Goal: Task Accomplishment & Management: Complete application form

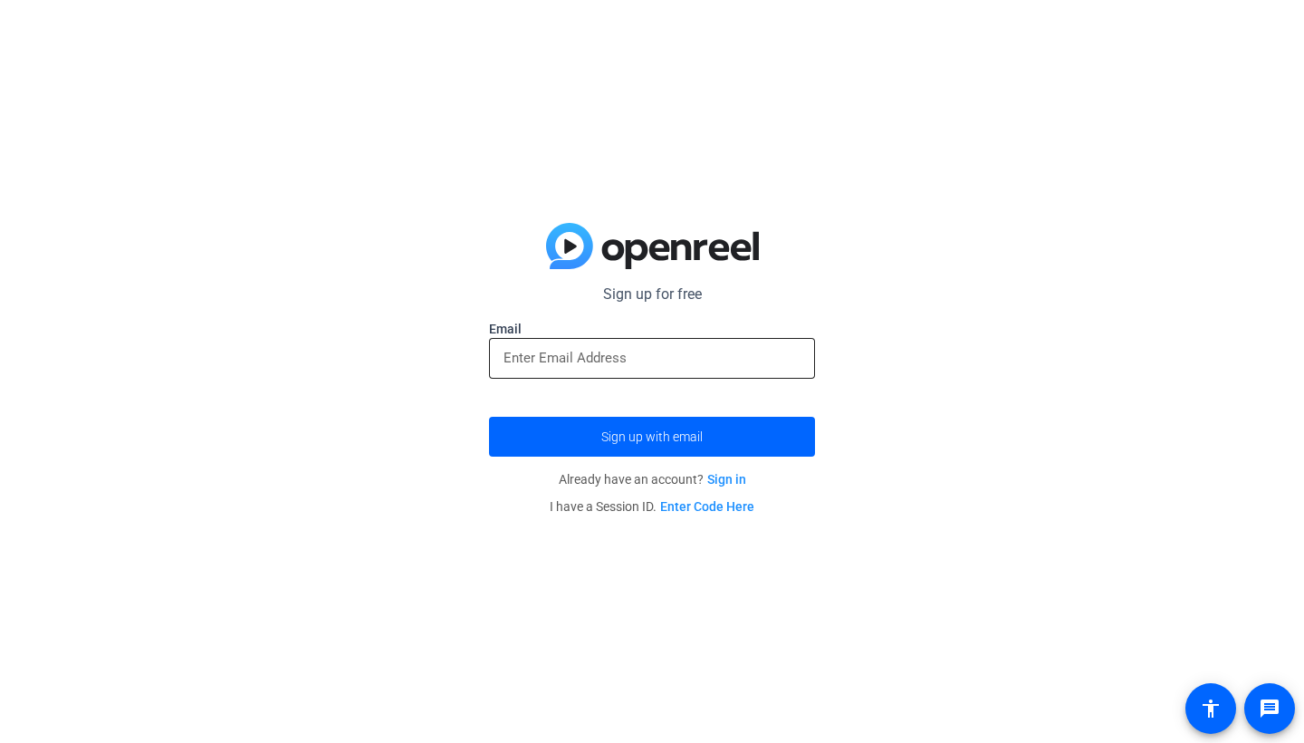
click at [656, 356] on input "email" at bounding box center [652, 358] width 297 height 22
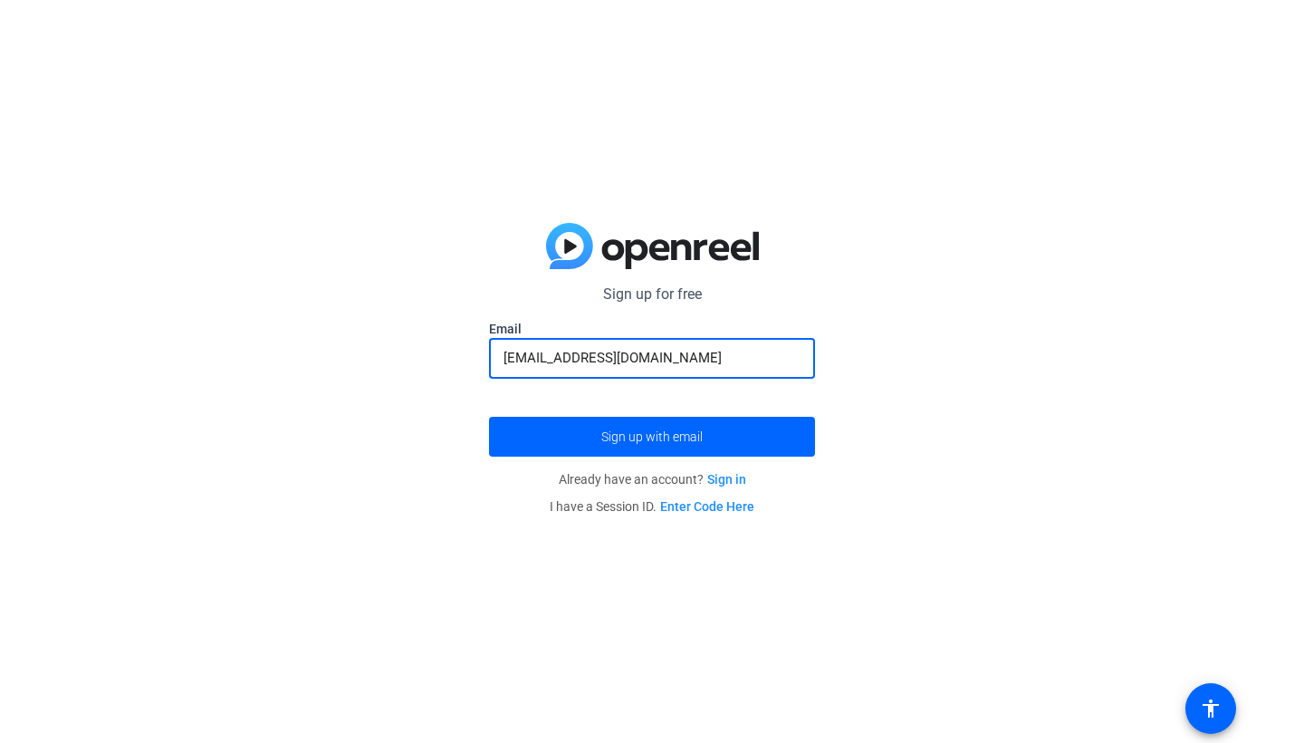
type input "[EMAIL_ADDRESS][DOMAIN_NAME]"
click at [652, 437] on button "Sign up with email" at bounding box center [652, 437] width 326 height 40
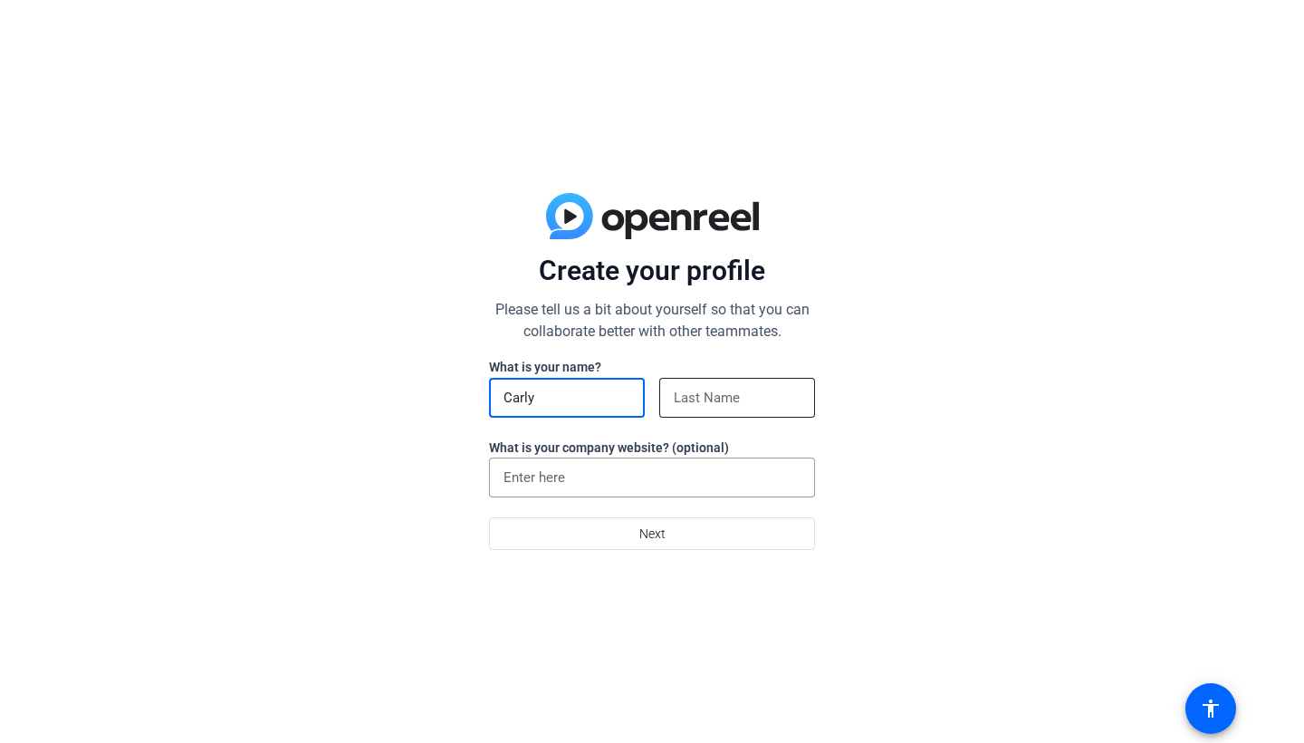
type input "Carly"
click at [758, 382] on div at bounding box center [737, 398] width 127 height 40
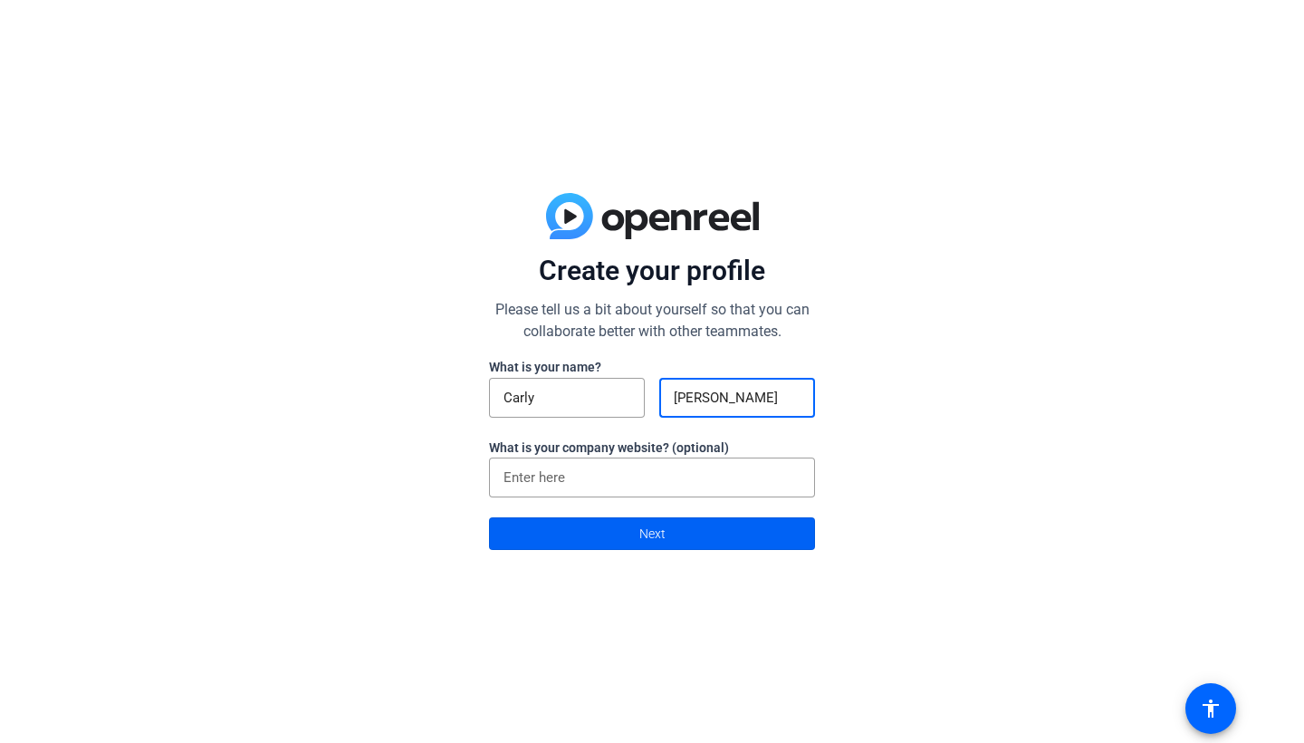
type input "Grimm"
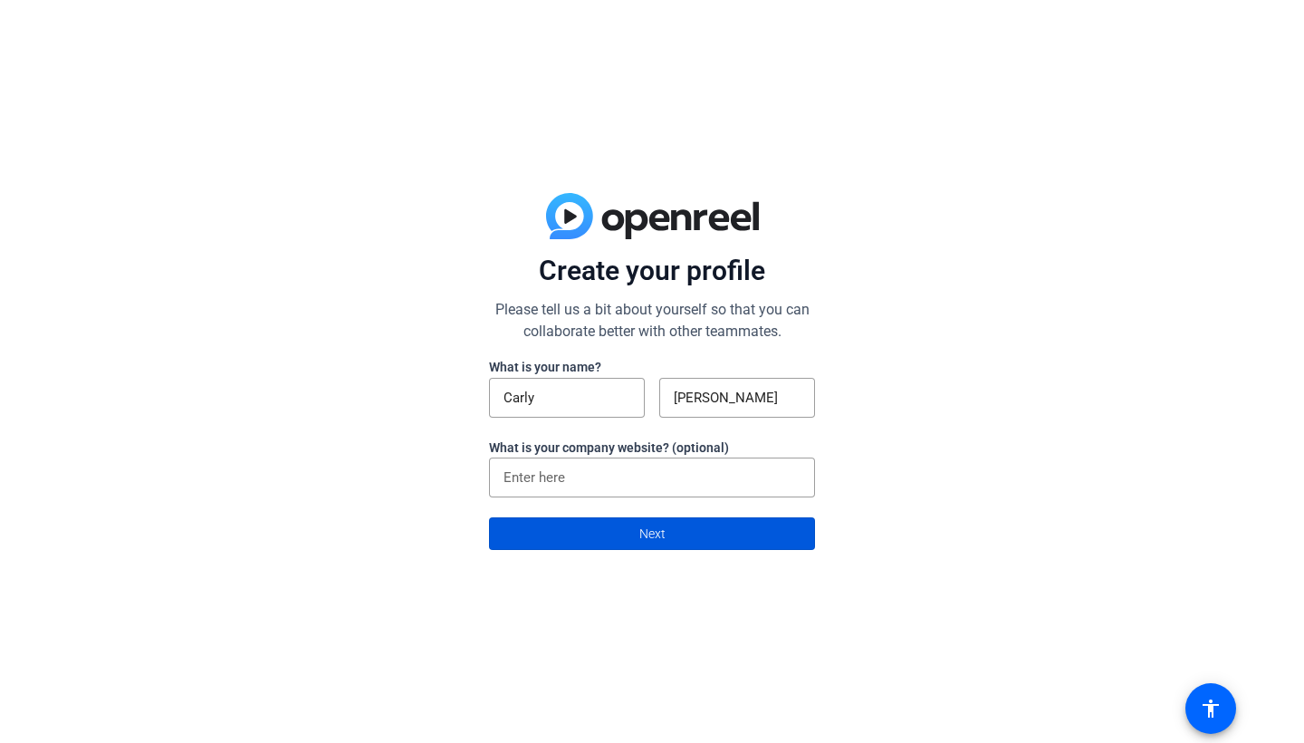
click at [640, 543] on span "Next" at bounding box center [652, 533] width 26 height 34
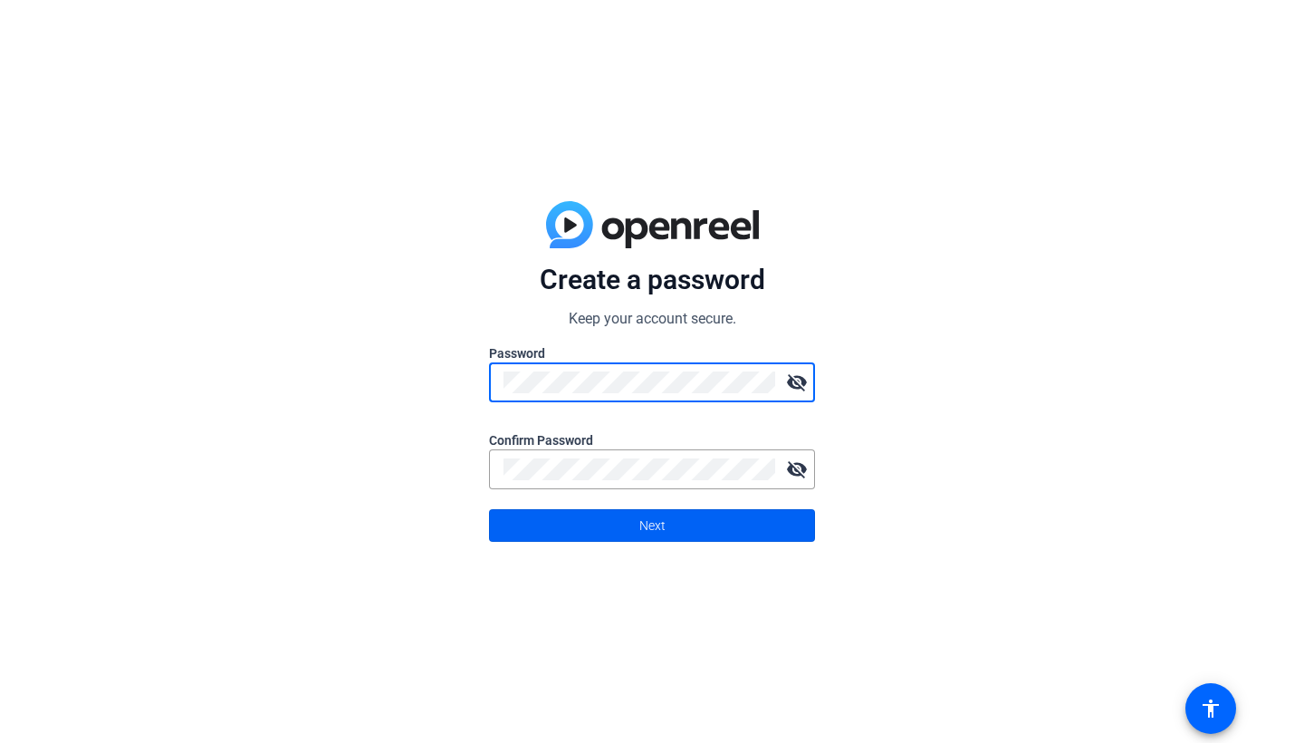
click at [772, 533] on span at bounding box center [652, 525] width 324 height 43
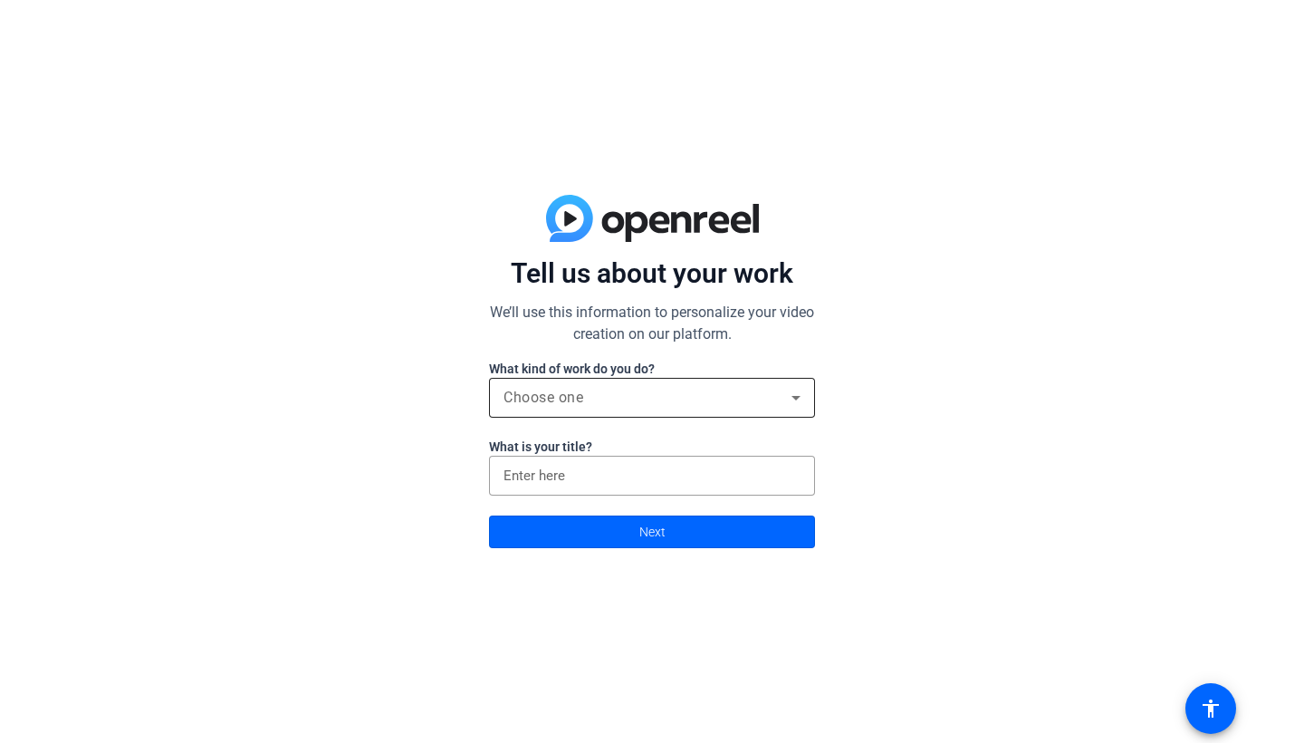
click at [639, 408] on div "Choose one" at bounding box center [648, 398] width 288 height 22
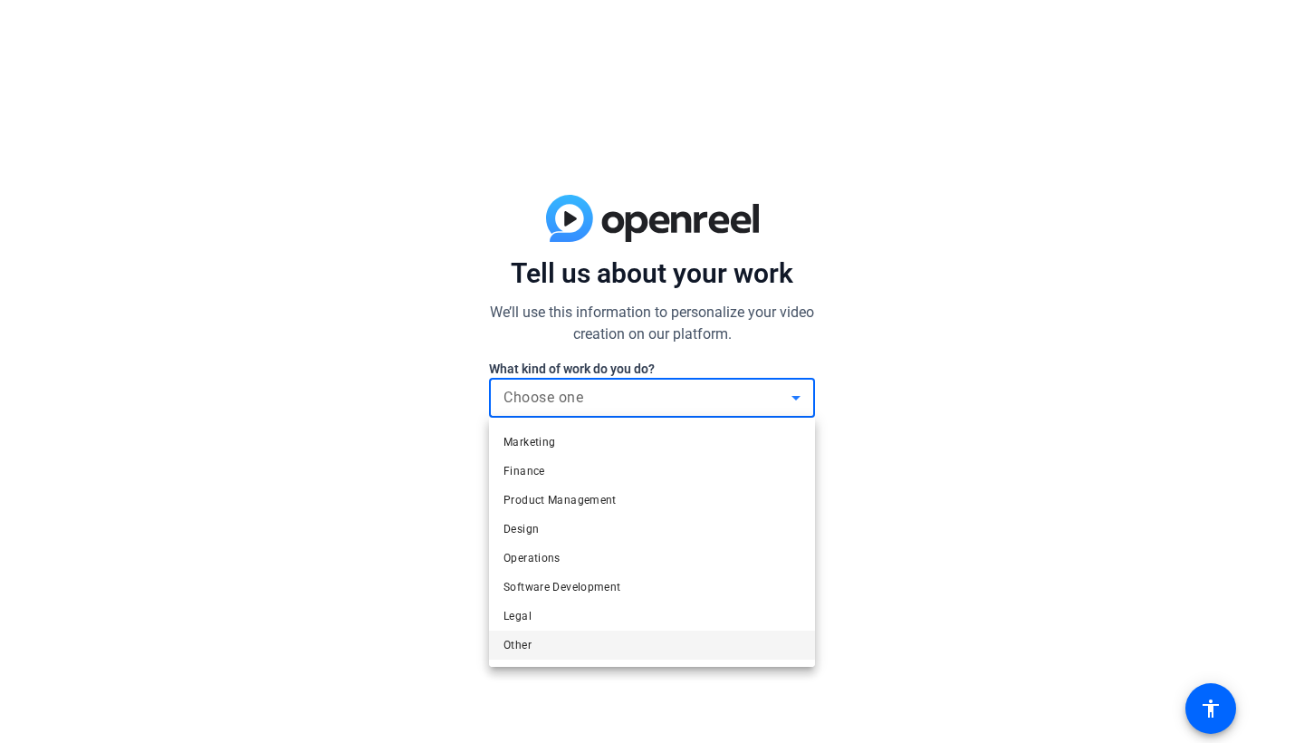
scroll to position [55, 0]
click at [558, 646] on mat-option "Other" at bounding box center [652, 644] width 326 height 29
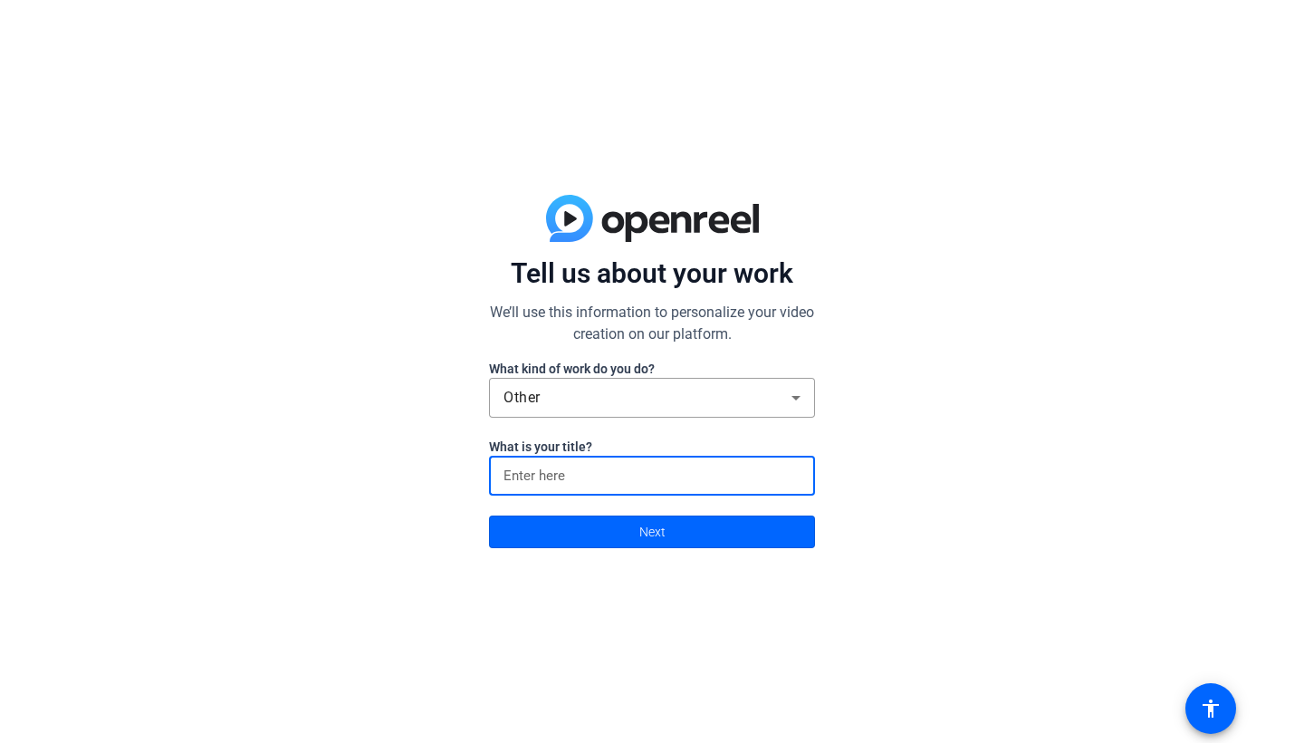
click at [584, 477] on input at bounding box center [652, 476] width 297 height 22
type input "school"
click at [609, 532] on span at bounding box center [652, 531] width 324 height 43
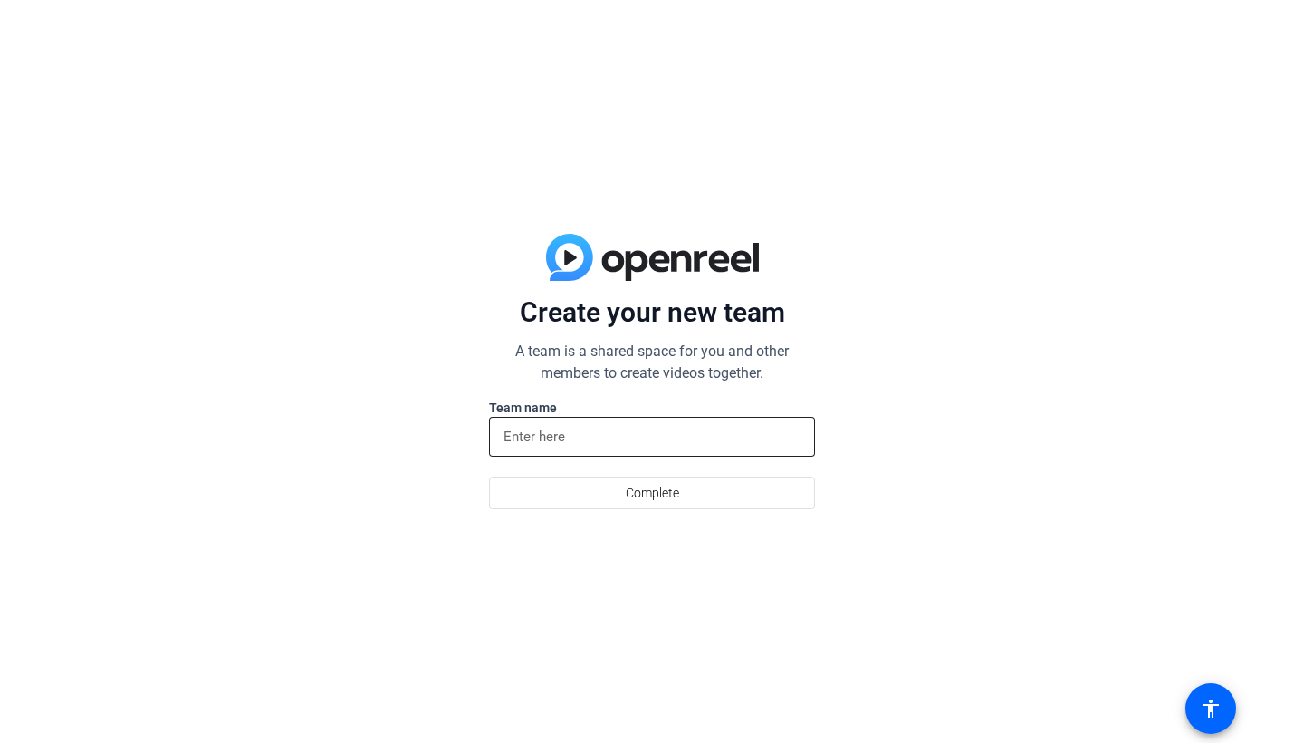
click at [568, 437] on input at bounding box center [652, 437] width 297 height 22
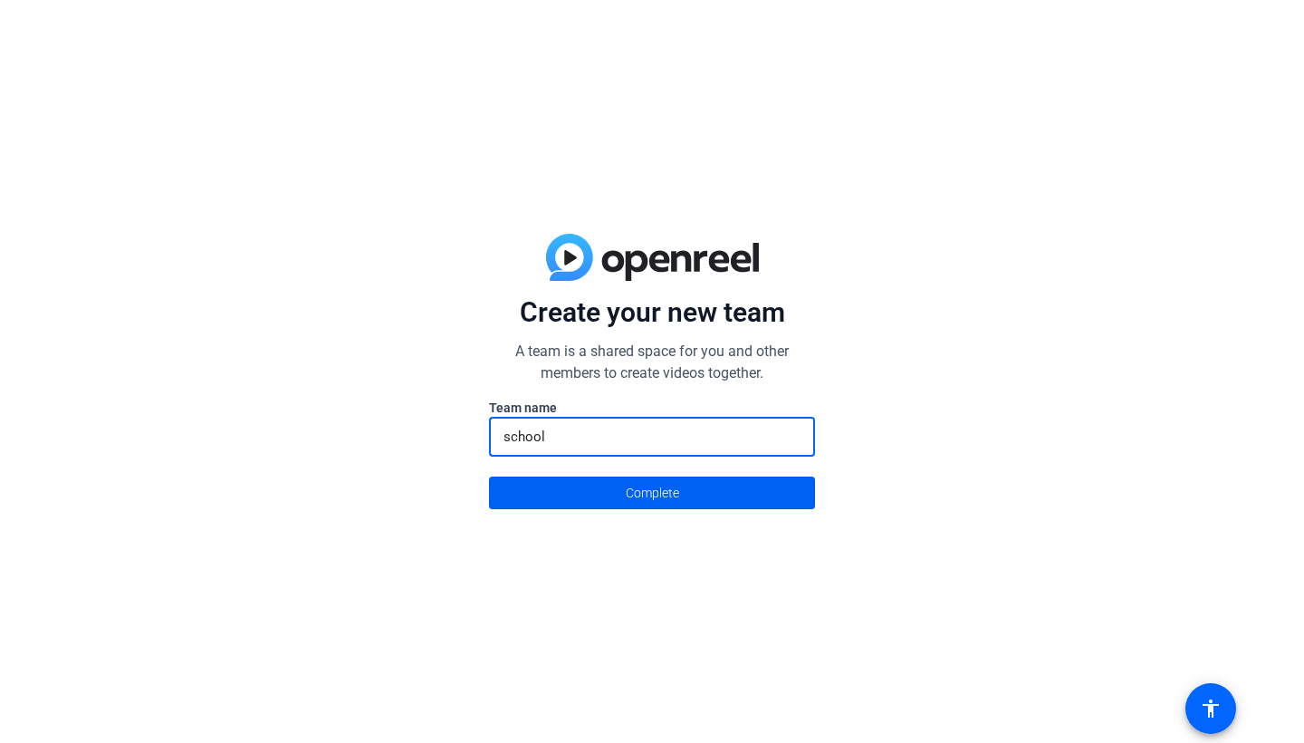
type input "school"
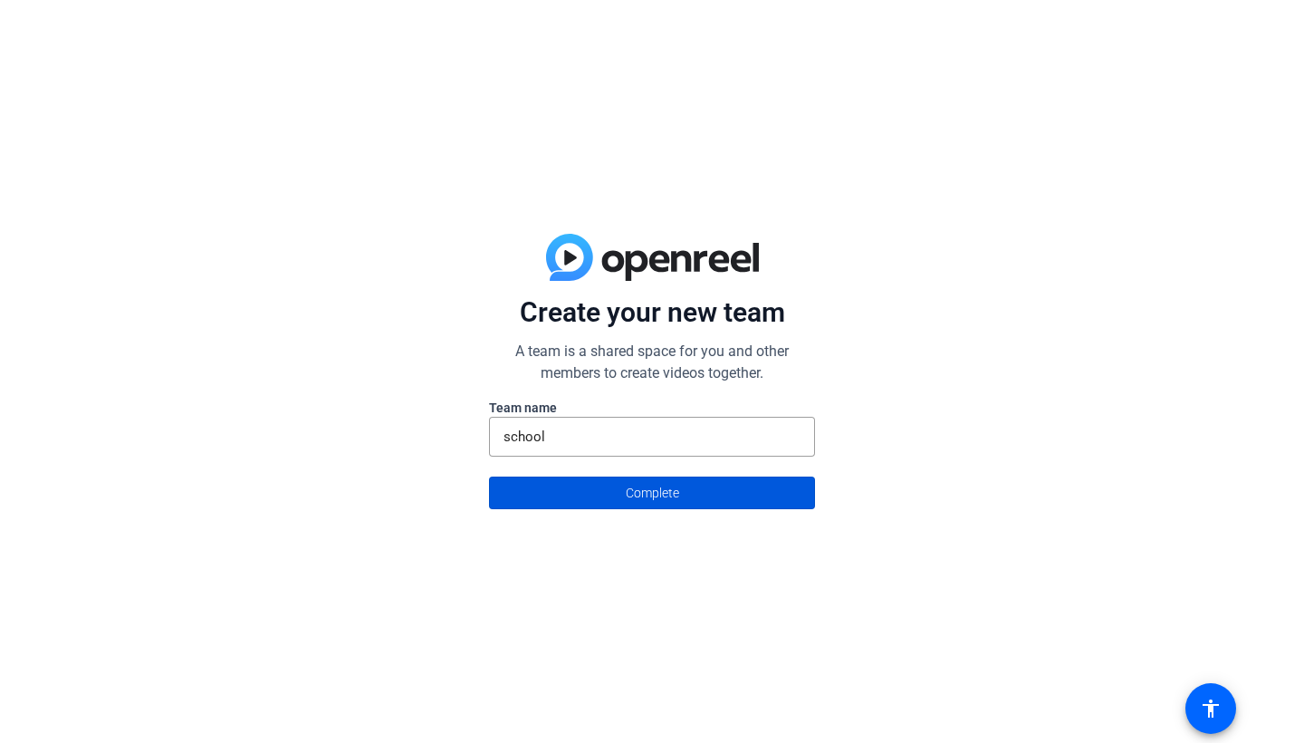
click at [576, 487] on span at bounding box center [652, 492] width 324 height 43
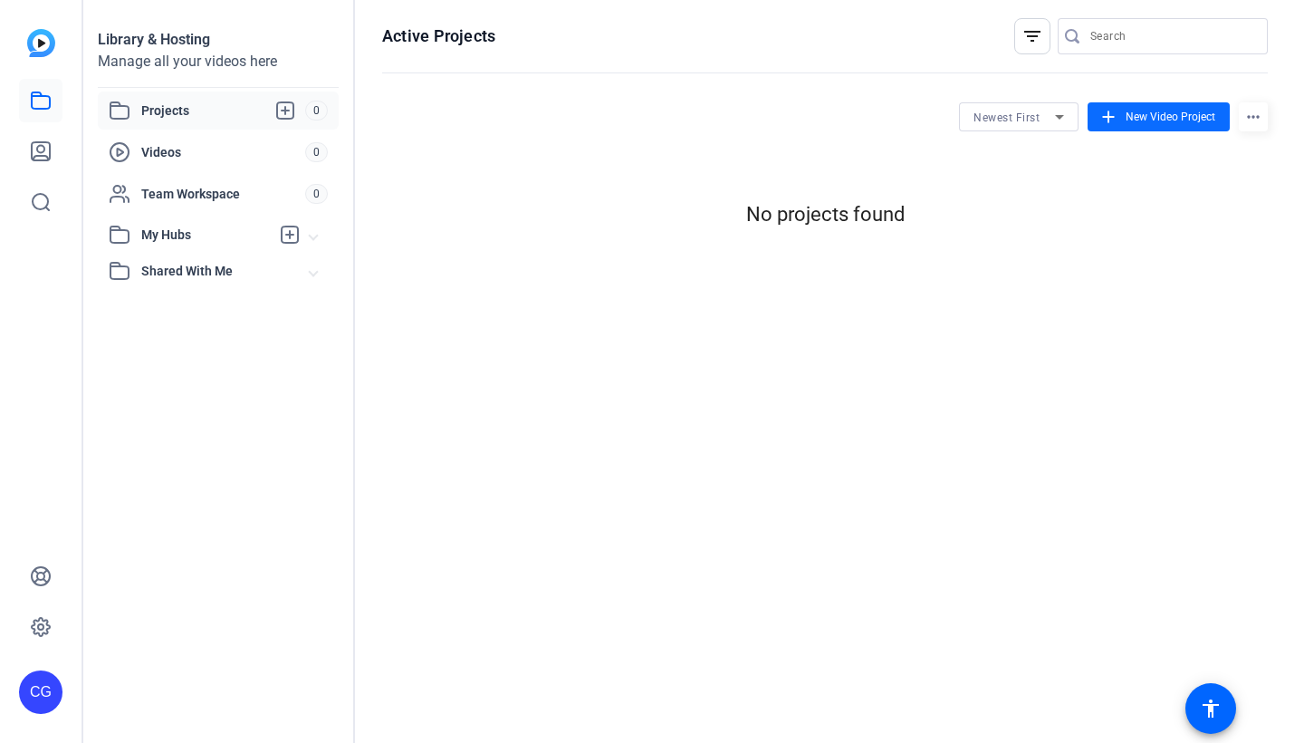
scroll to position [0, 0]
click at [1124, 117] on span at bounding box center [1159, 116] width 142 height 43
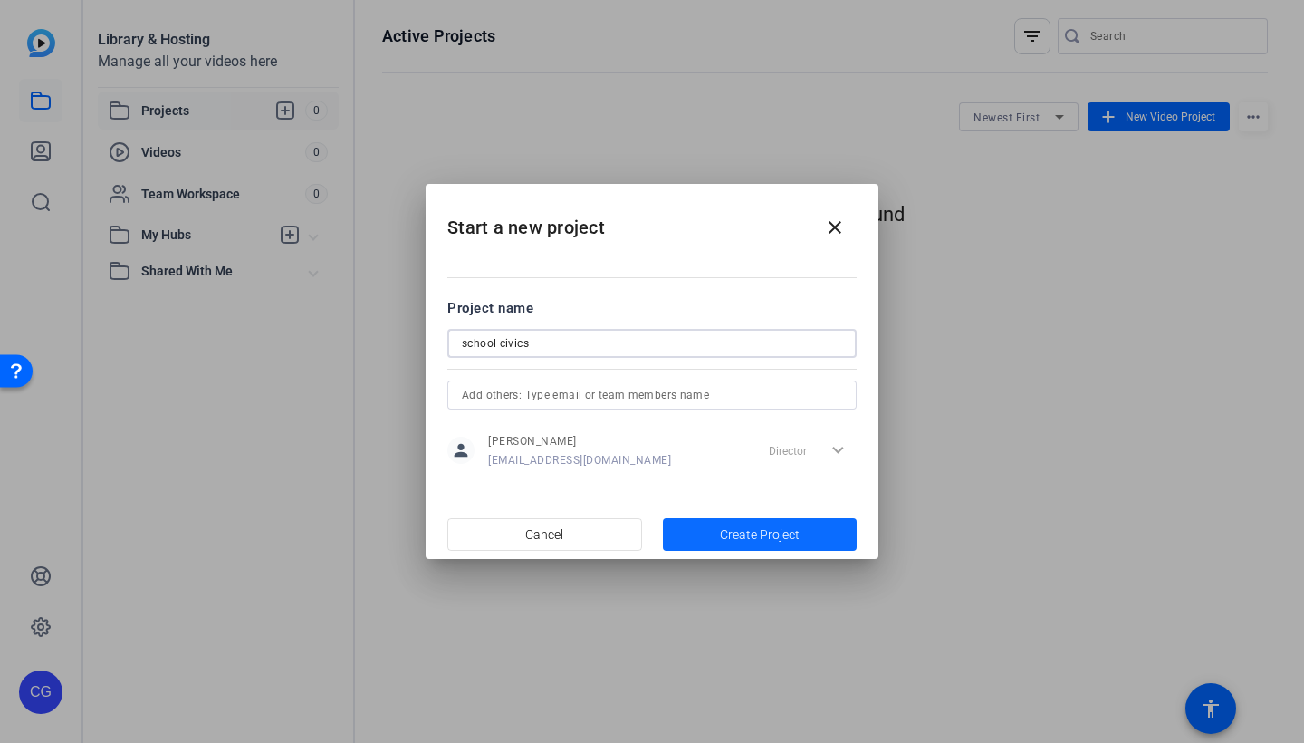
type input "school civics"
click at [707, 533] on span "button" at bounding box center [760, 534] width 195 height 43
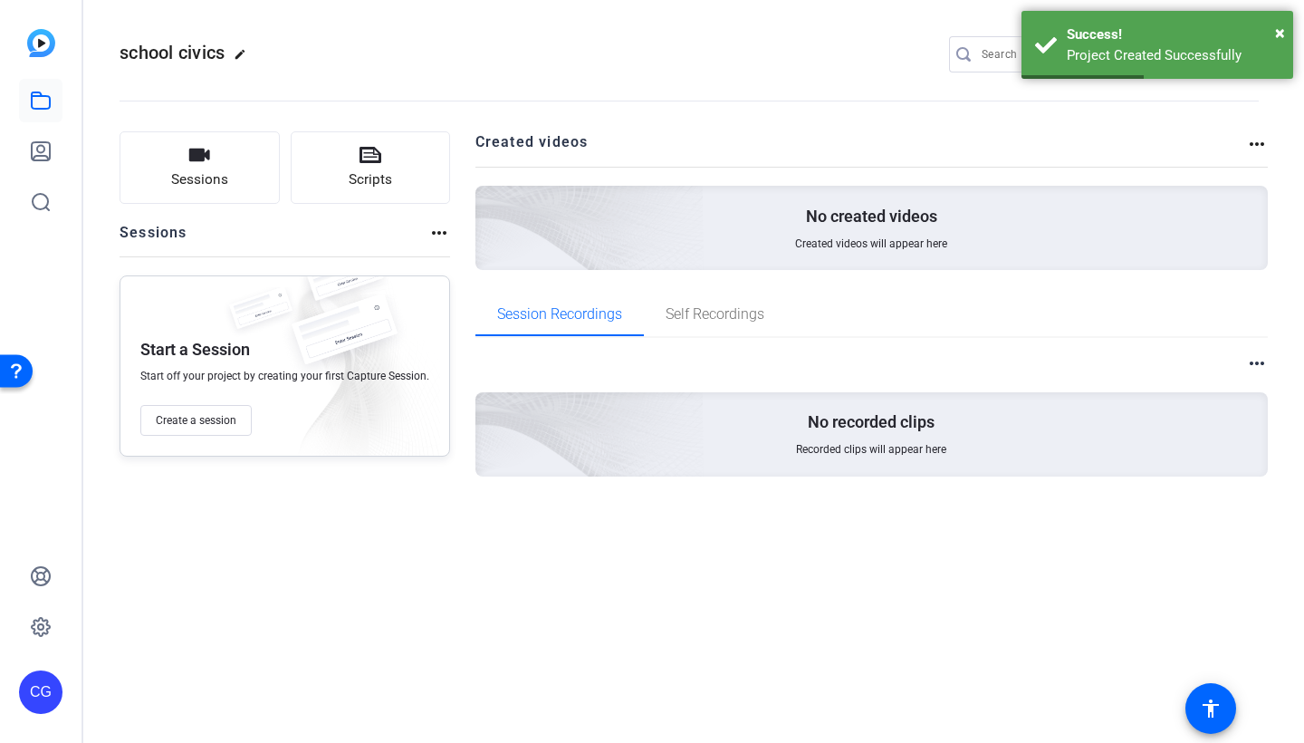
click at [766, 213] on div "No created videos Created videos will appear here" at bounding box center [871, 228] width 793 height 84
click at [571, 317] on span "Session Recordings" at bounding box center [559, 314] width 125 height 14
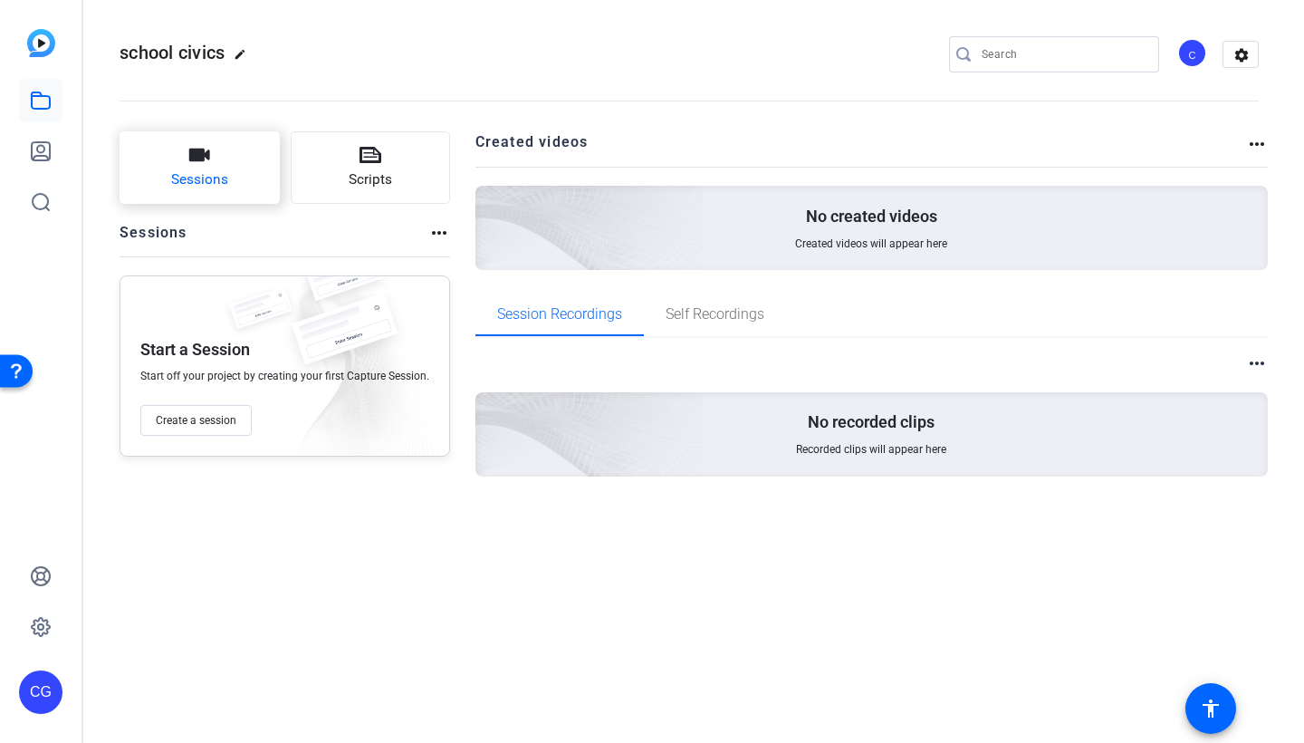
click at [227, 154] on button "Sessions" at bounding box center [200, 167] width 160 height 72
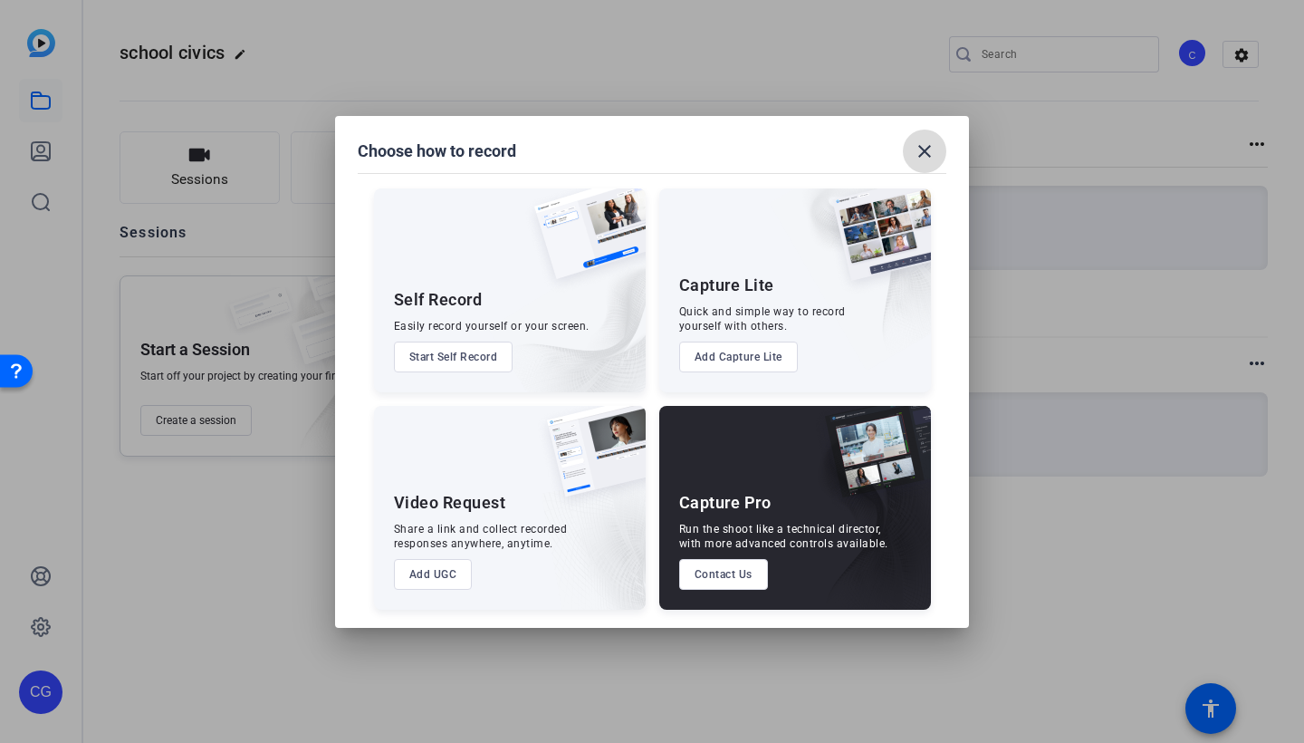
click at [916, 152] on mat-icon "close" at bounding box center [925, 151] width 22 height 22
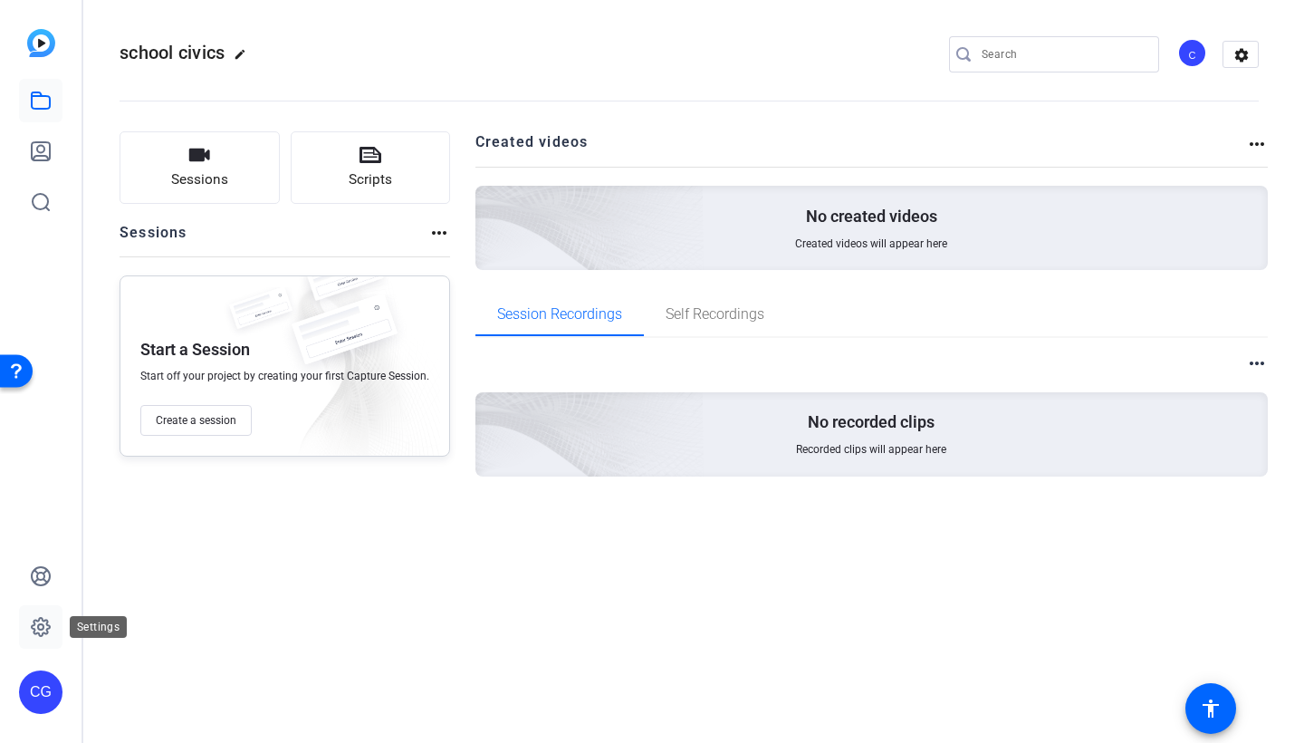
click at [30, 634] on icon at bounding box center [41, 627] width 22 height 22
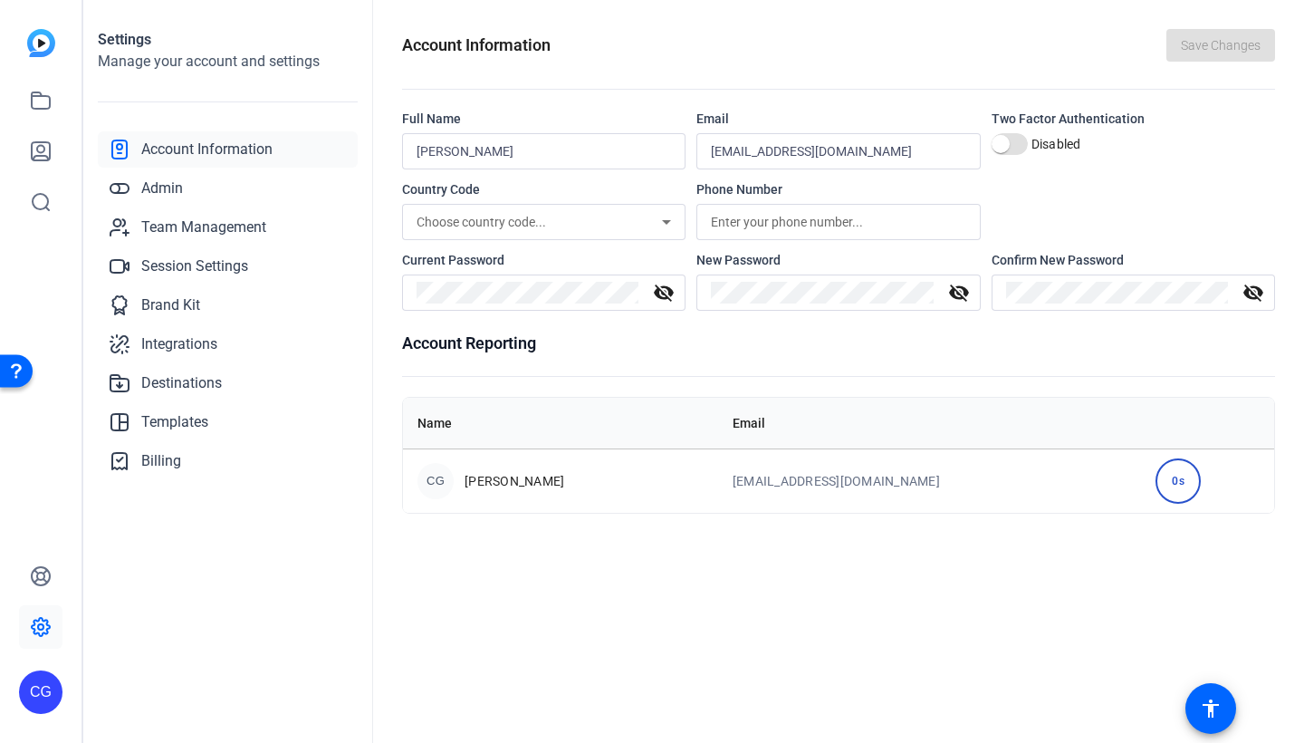
click at [40, 696] on div "CG" at bounding box center [40, 691] width 43 height 43
click at [206, 679] on mat-icon "logout" at bounding box center [217, 677] width 22 height 22
